Goal: Check status: Check status

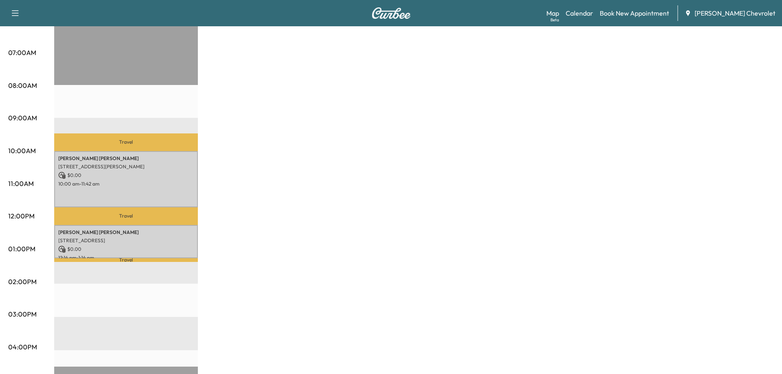
scroll to position [192, 0]
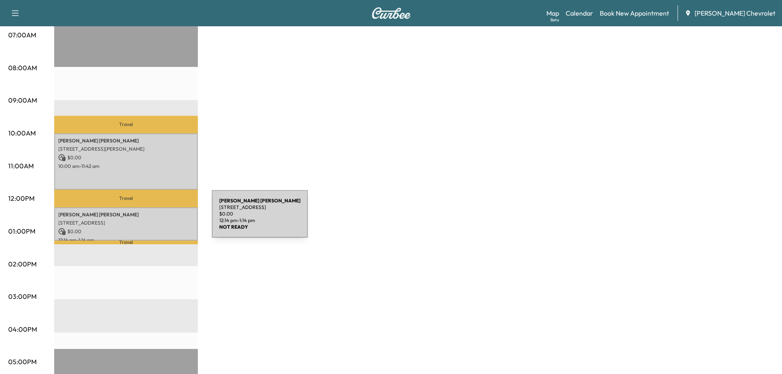
click at [150, 220] on p "[STREET_ADDRESS]" at bounding box center [125, 223] width 135 height 7
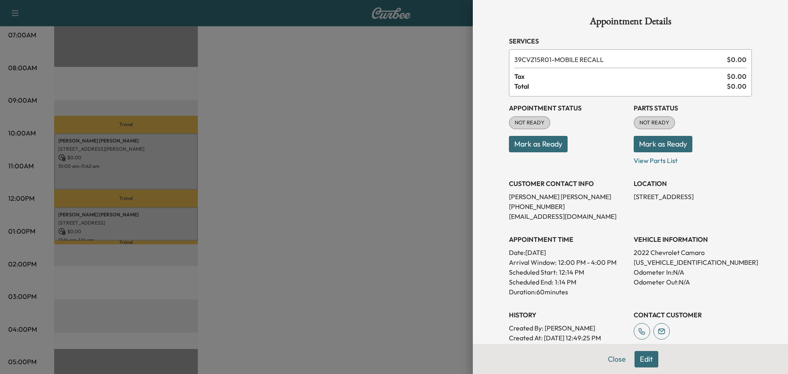
click at [311, 176] on div at bounding box center [394, 187] width 788 height 374
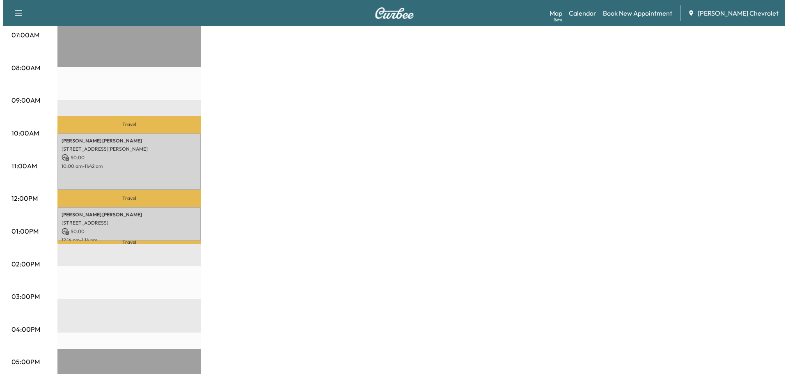
scroll to position [0, 0]
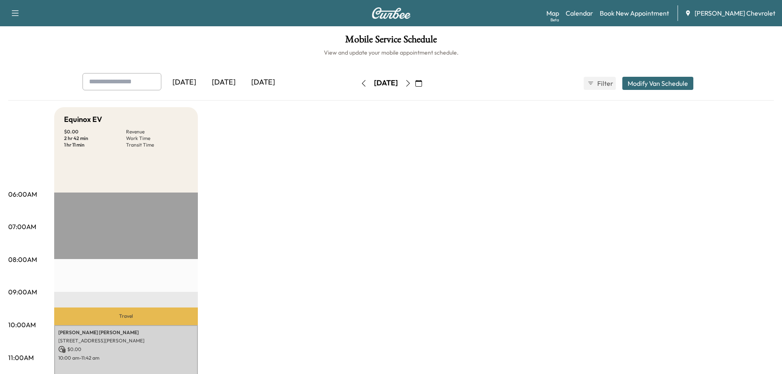
click at [415, 88] on button "button" at bounding box center [408, 83] width 14 height 13
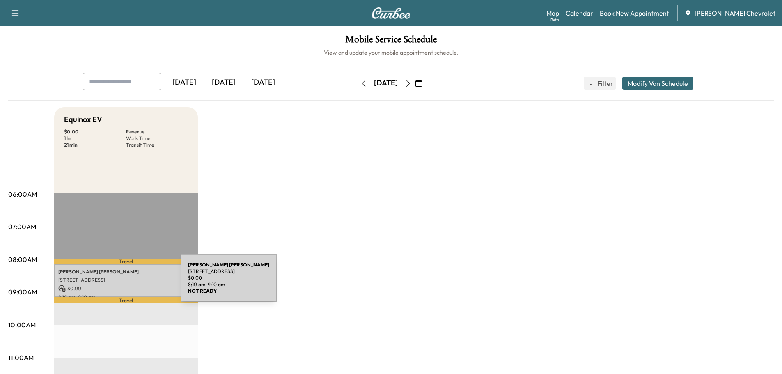
click at [121, 284] on div "[PERSON_NAME] [STREET_ADDRESS][PERSON_NAME] $ 0.00 8:10 am - 9:10 am" at bounding box center [126, 280] width 144 height 33
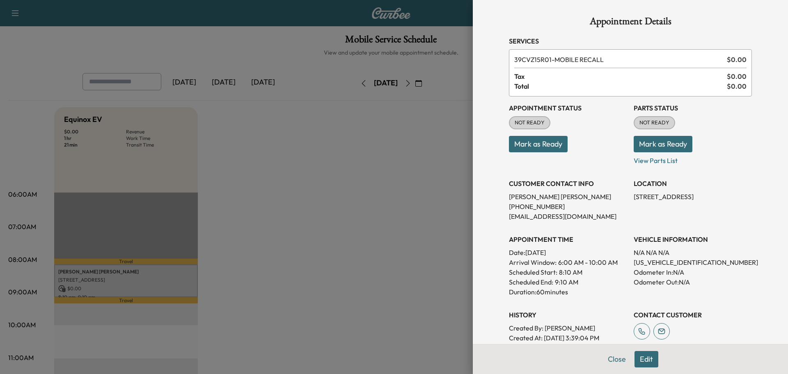
click at [659, 264] on p "[US_VEHICLE_IDENTIFICATION_NUMBER]" at bounding box center [693, 262] width 118 height 10
copy p "[US_VEHICLE_IDENTIFICATION_NUMBER]"
drag, startPoint x: 395, startPoint y: 209, endPoint x: 403, endPoint y: 204, distance: 9.8
click at [396, 209] on div at bounding box center [394, 187] width 788 height 374
